Goal: Information Seeking & Learning: Learn about a topic

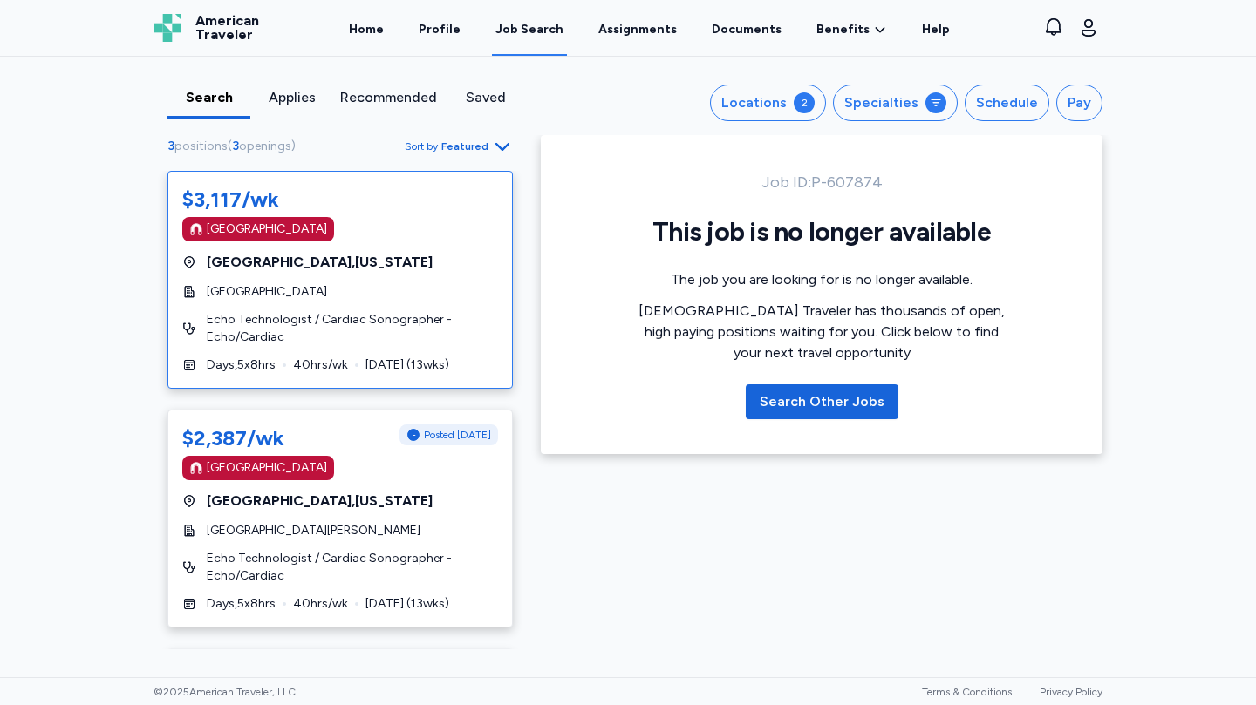
click at [390, 260] on div "Durham , North Carolina" at bounding box center [340, 262] width 316 height 21
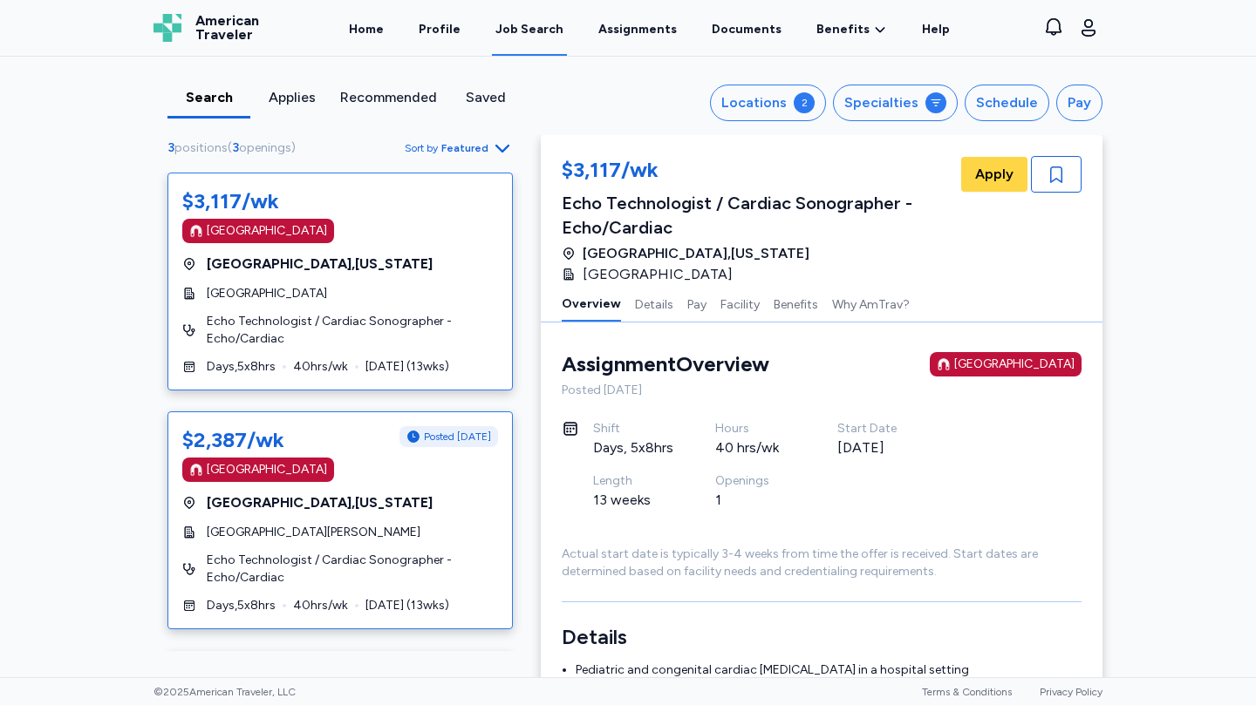
click at [453, 520] on div "$2,387/wk Posted 1 day ago Magnet Hospital Raleigh , North Carolina UNC Rex Hos…" at bounding box center [339, 521] width 345 height 218
